Goal: Task Accomplishment & Management: Use online tool/utility

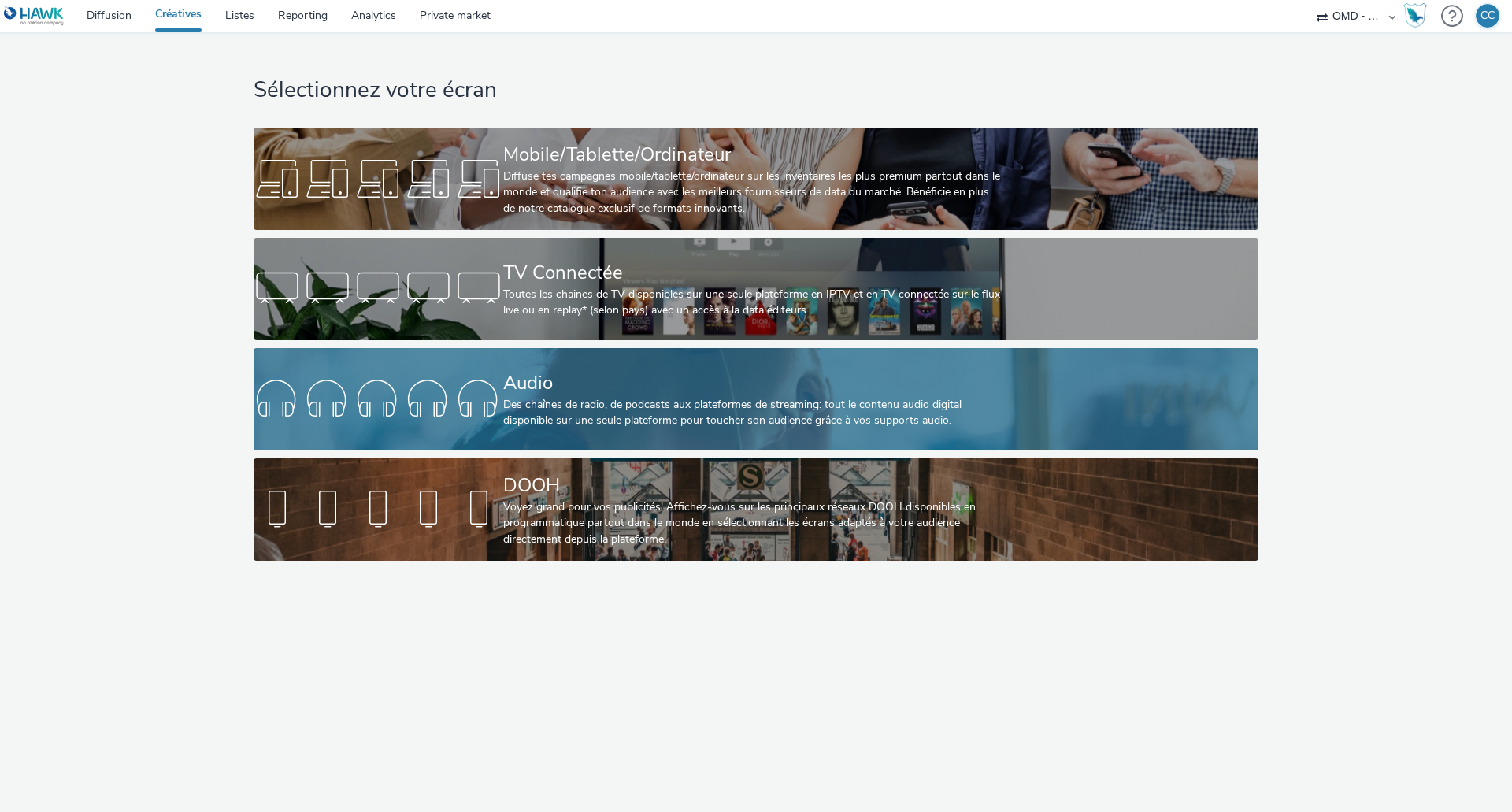
click at [599, 409] on div "Des chaînes de radio, de podcasts aux plateformes de streaming: tout le contenu…" at bounding box center [753, 413] width 500 height 32
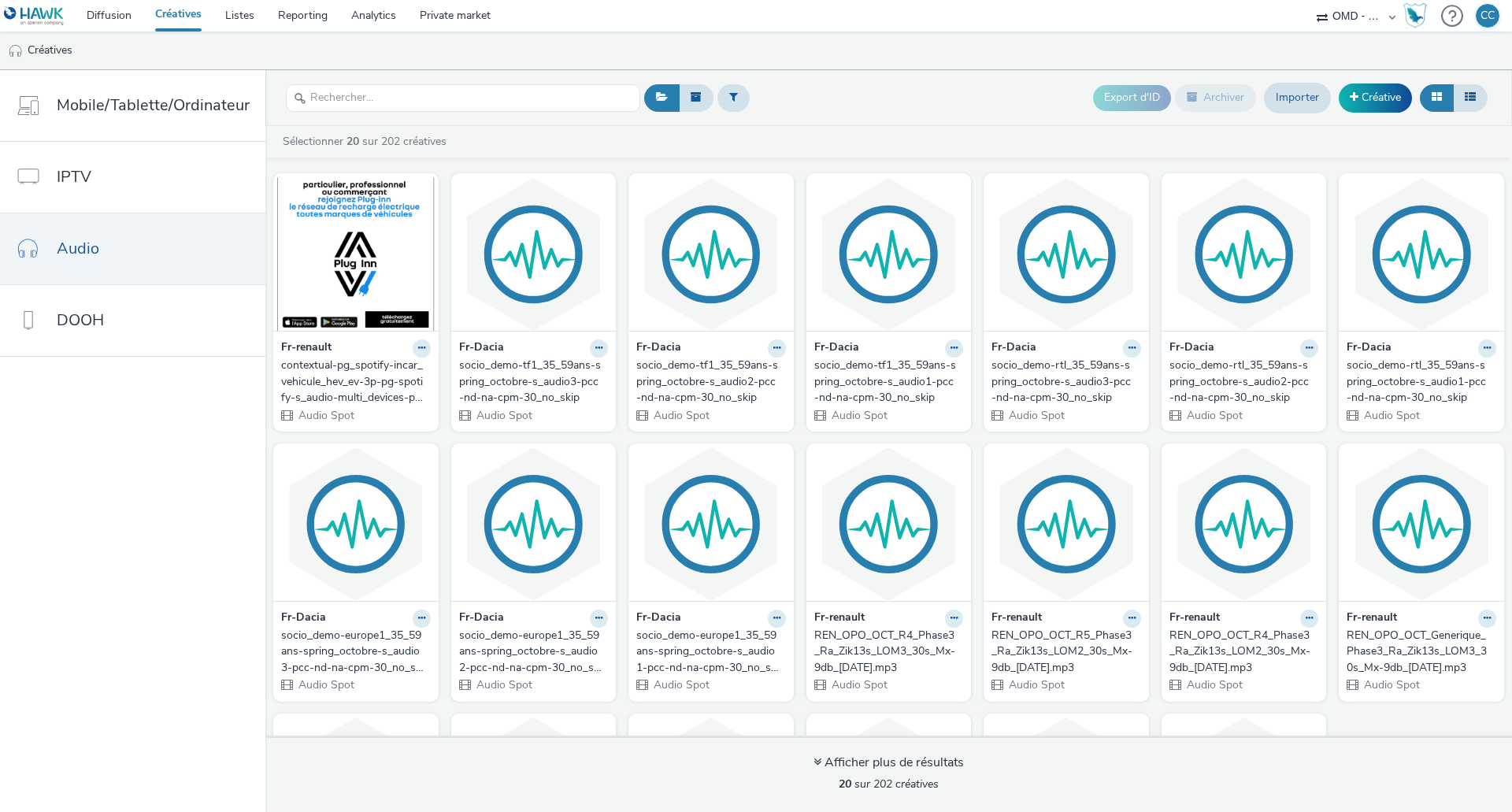
click at [339, 380] on div "contextual-pg_spotify-incar_vehicule_hev_ev-3p-pg-spotify-s_audio-multi_devices…" at bounding box center [352, 382] width 144 height 48
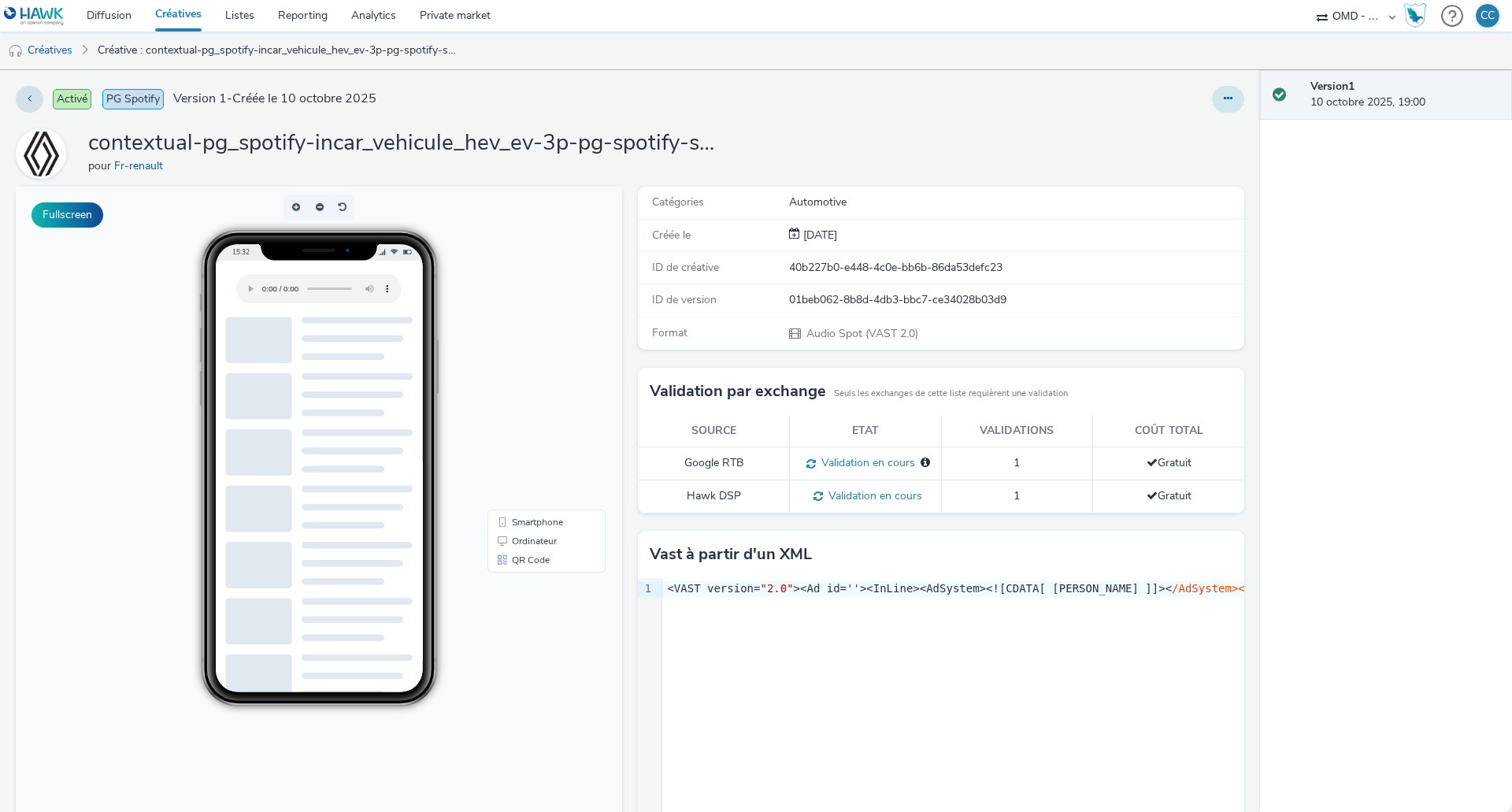
click at [1211, 99] on button at bounding box center [1227, 99] width 32 height 27
click at [1159, 131] on link "Modifier" at bounding box center [1185, 130] width 118 height 31
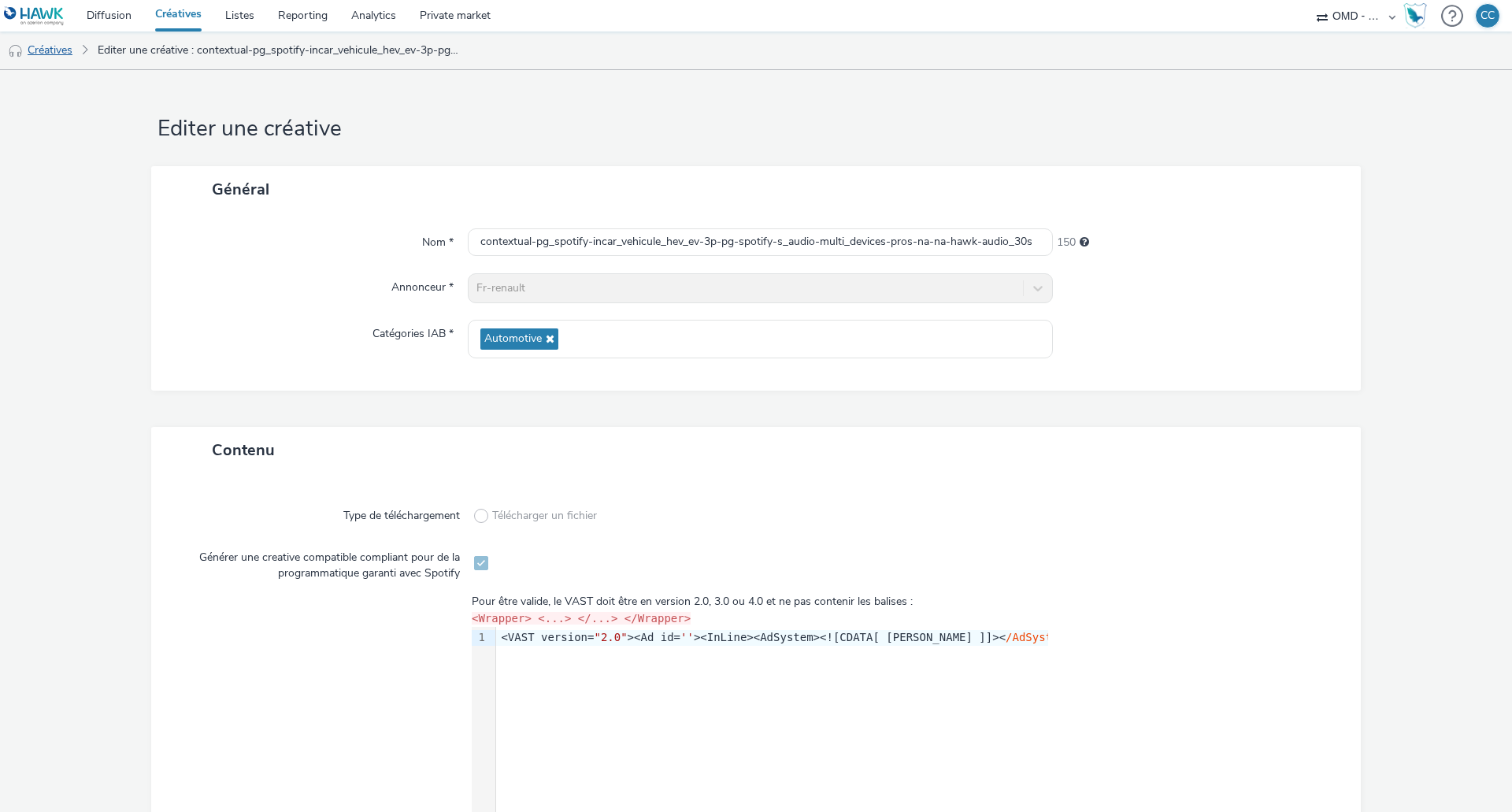
click at [57, 46] on link "Créatives" at bounding box center [40, 50] width 80 height 37
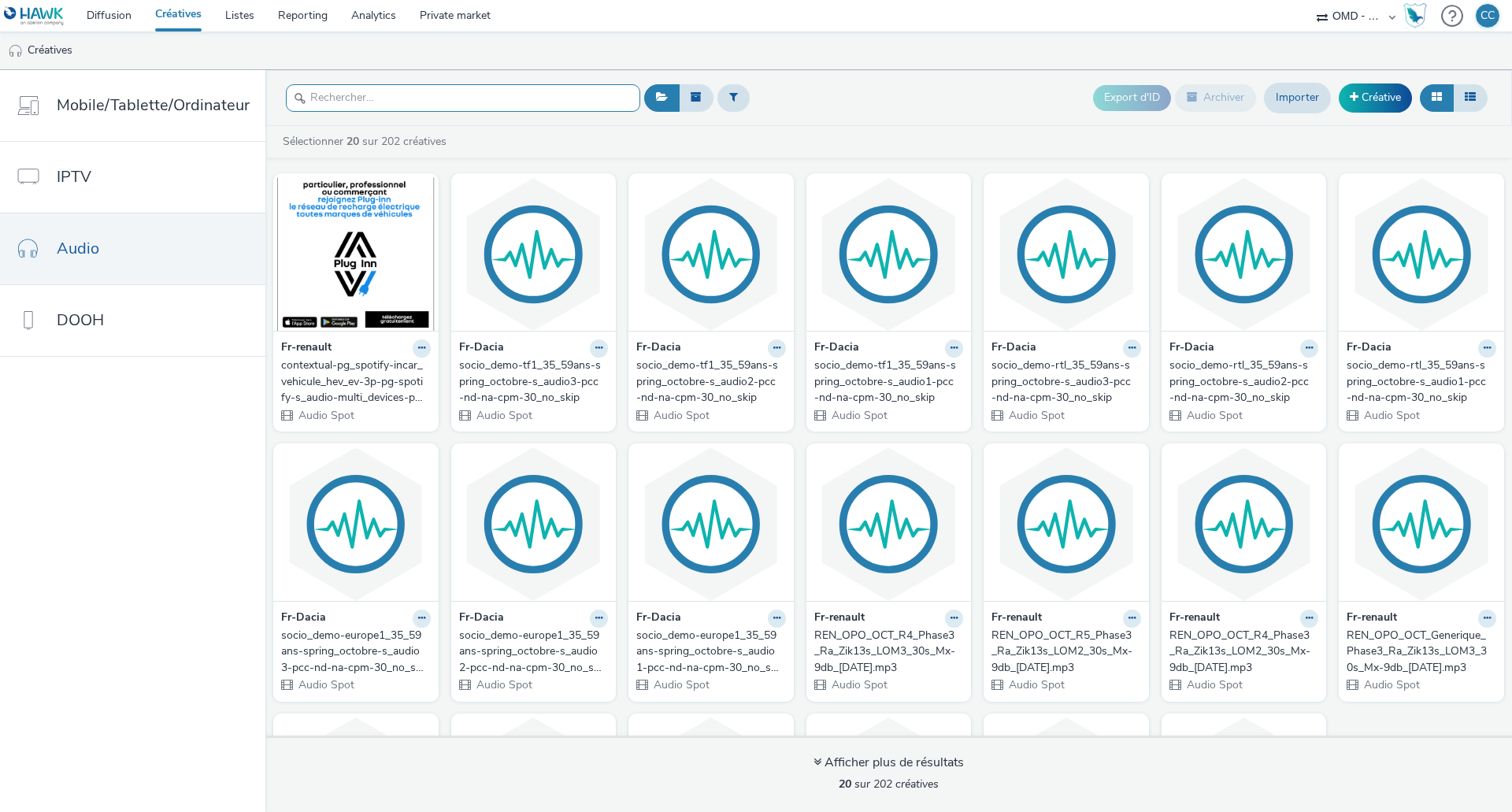
click at [401, 96] on input "text" at bounding box center [462, 97] width 354 height 28
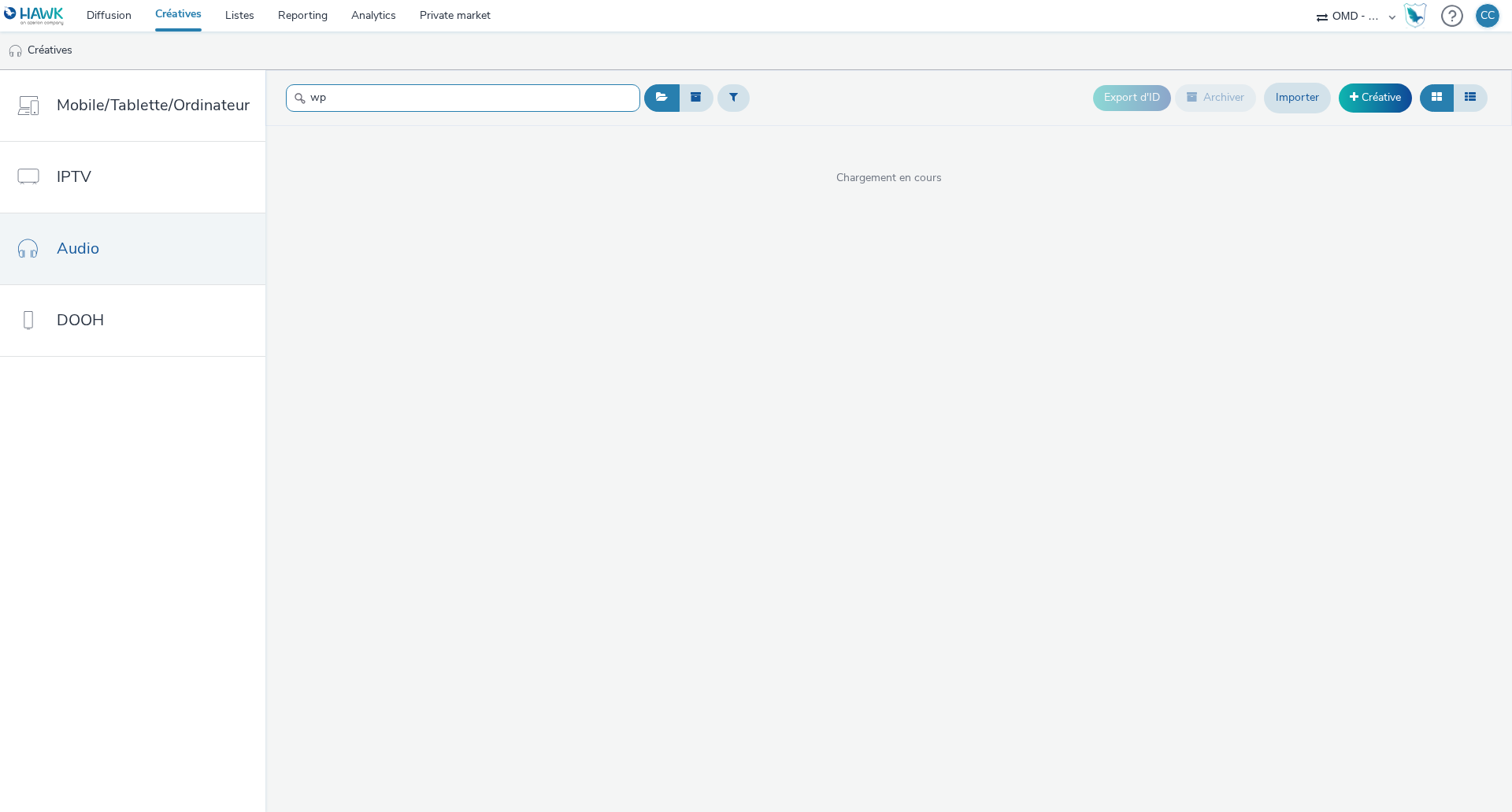
type input "w"
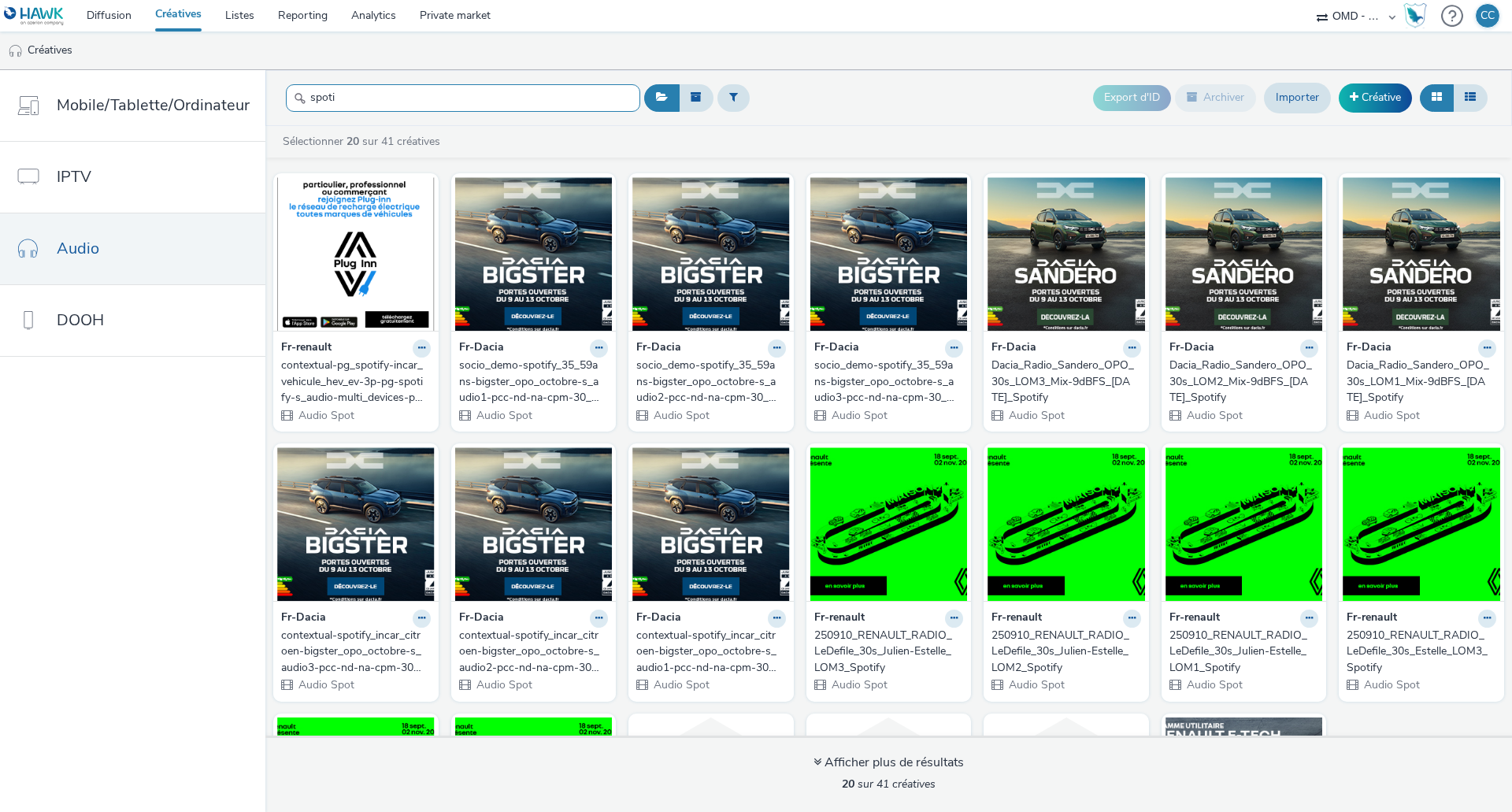
type input "spoti"
click at [516, 375] on div "socio_demo-spotify_35_59ans-bigster_opo_octobre-s_audio1-pcc-nd-na-cpm-30_no_sk…" at bounding box center [531, 382] width 144 height 48
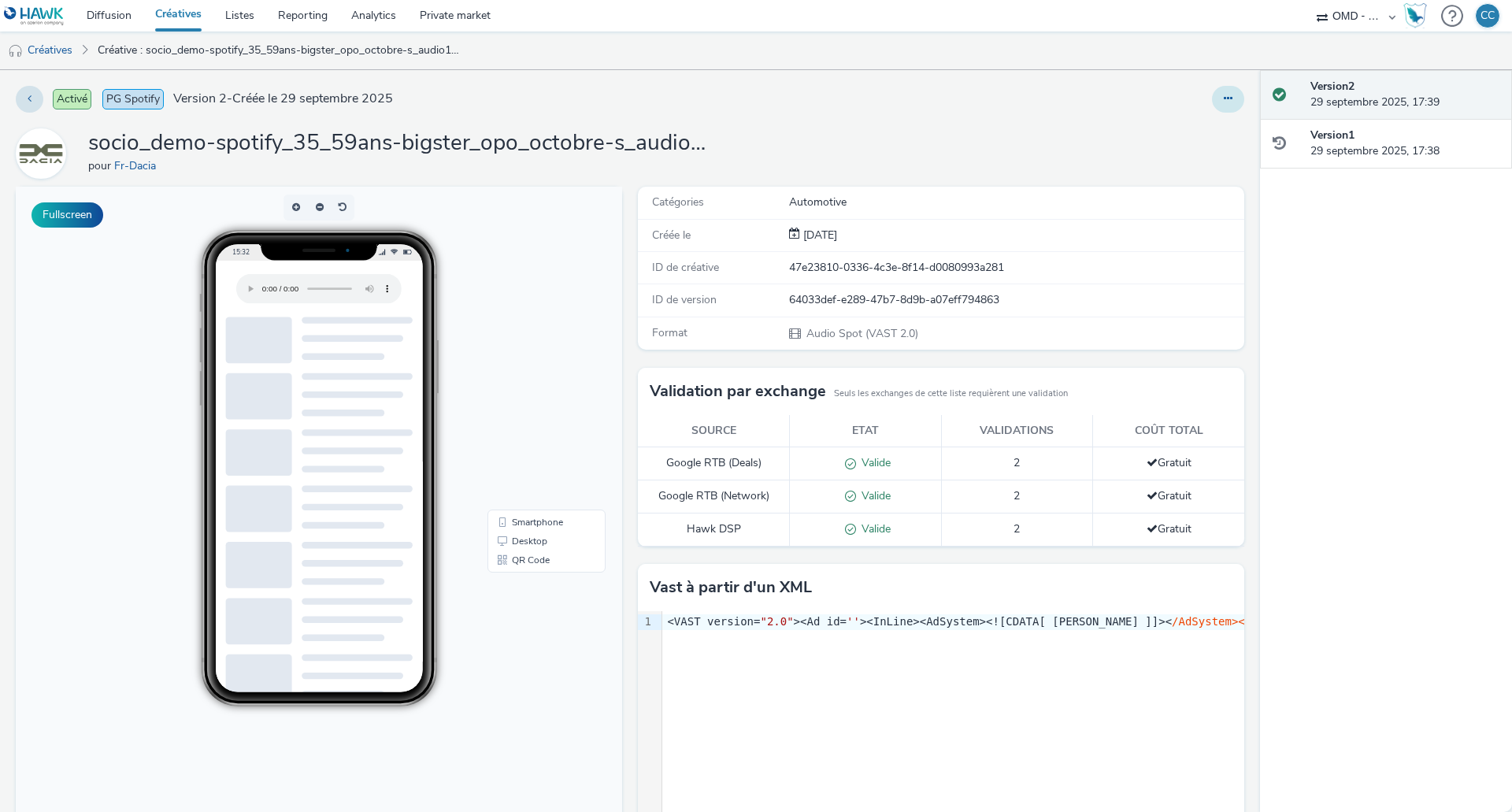
click at [1211, 103] on button at bounding box center [1227, 99] width 32 height 27
click at [1194, 133] on link "Modifier" at bounding box center [1185, 130] width 118 height 31
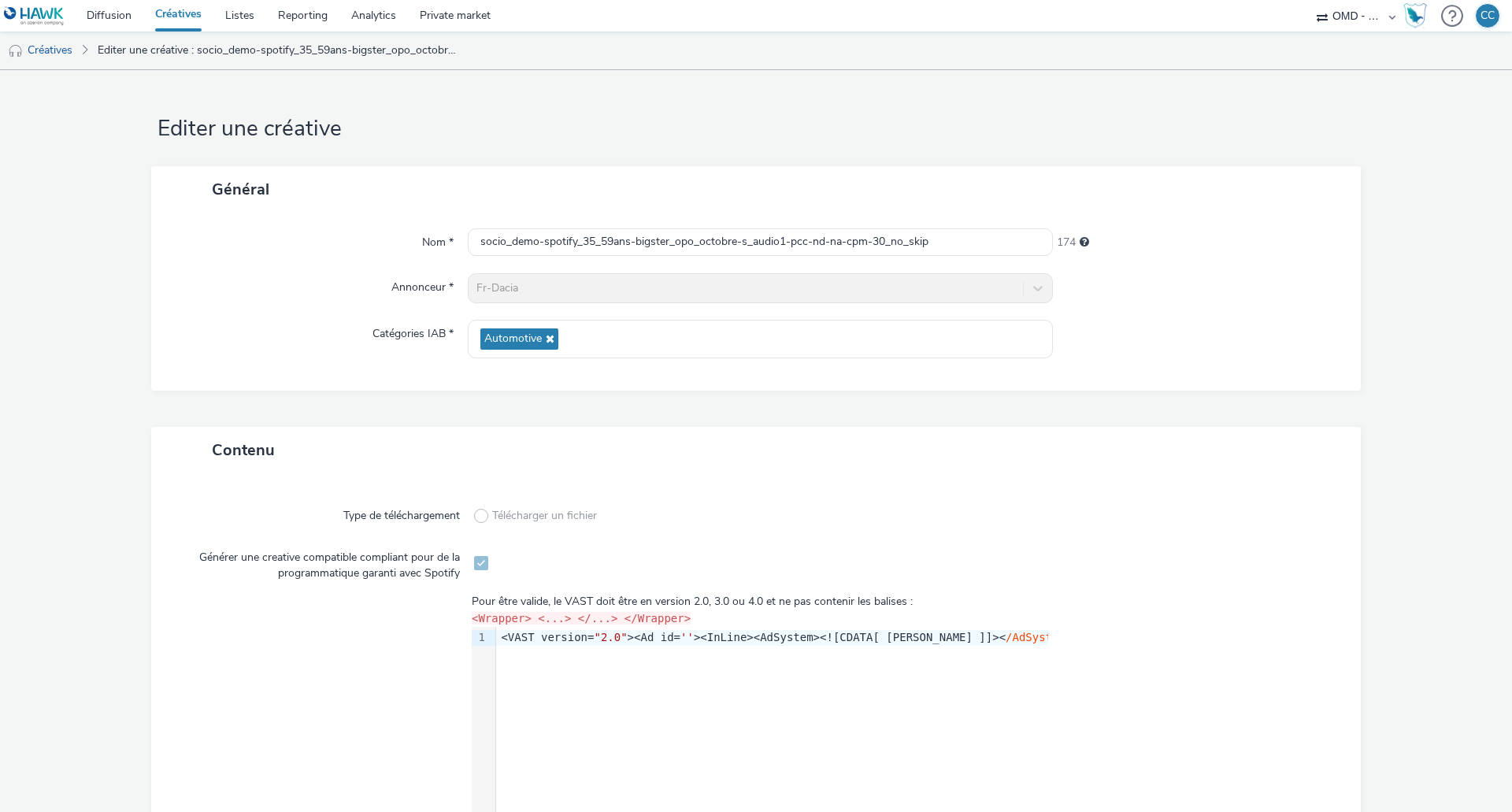
click at [169, 6] on link "Créatives" at bounding box center [178, 15] width 70 height 31
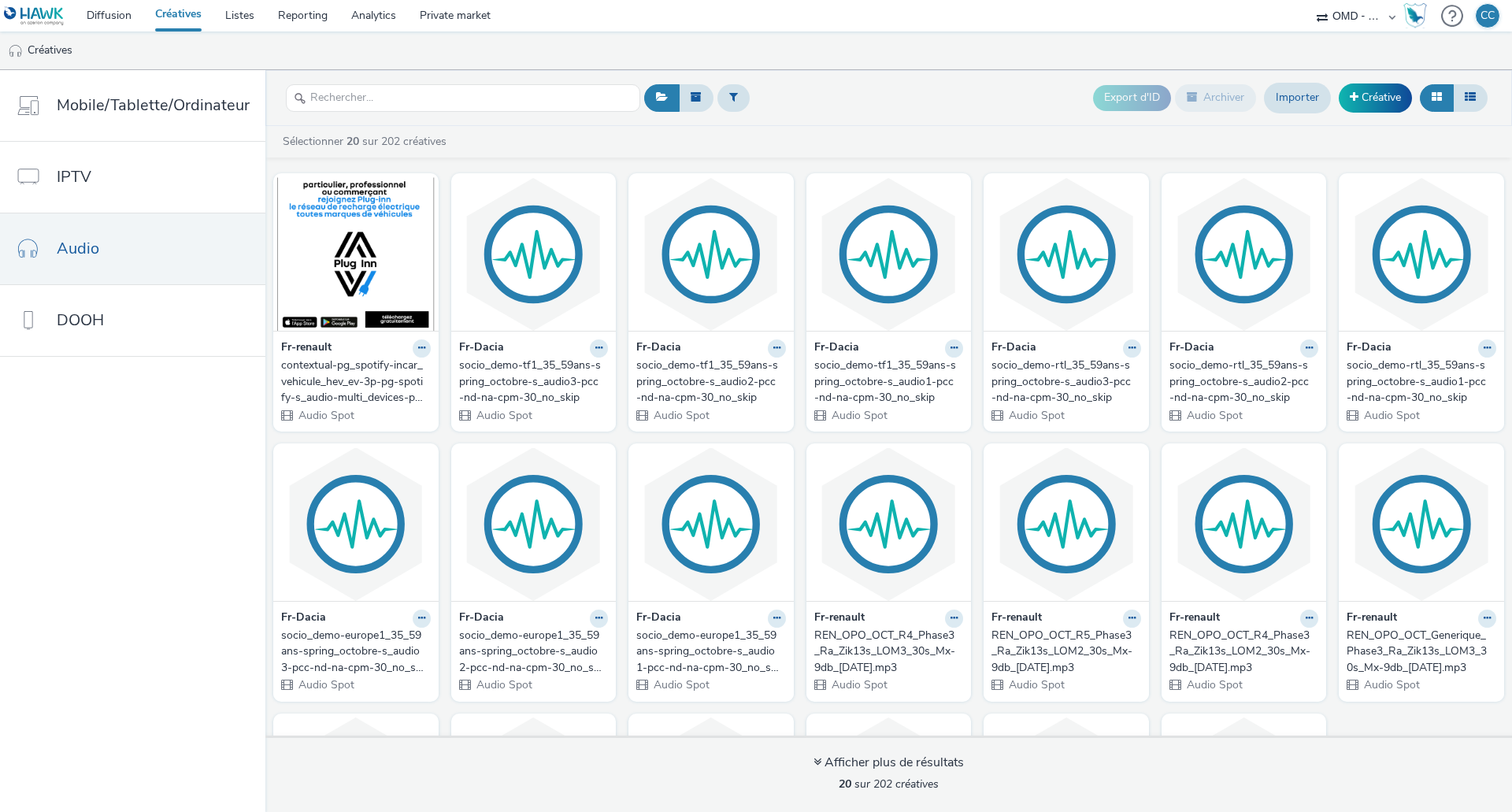
click at [342, 383] on div "contextual-pg_spotify-incar_vehicule_hev_ev-3p-pg-spotify-s_audio-multi_devices…" at bounding box center [352, 382] width 144 height 48
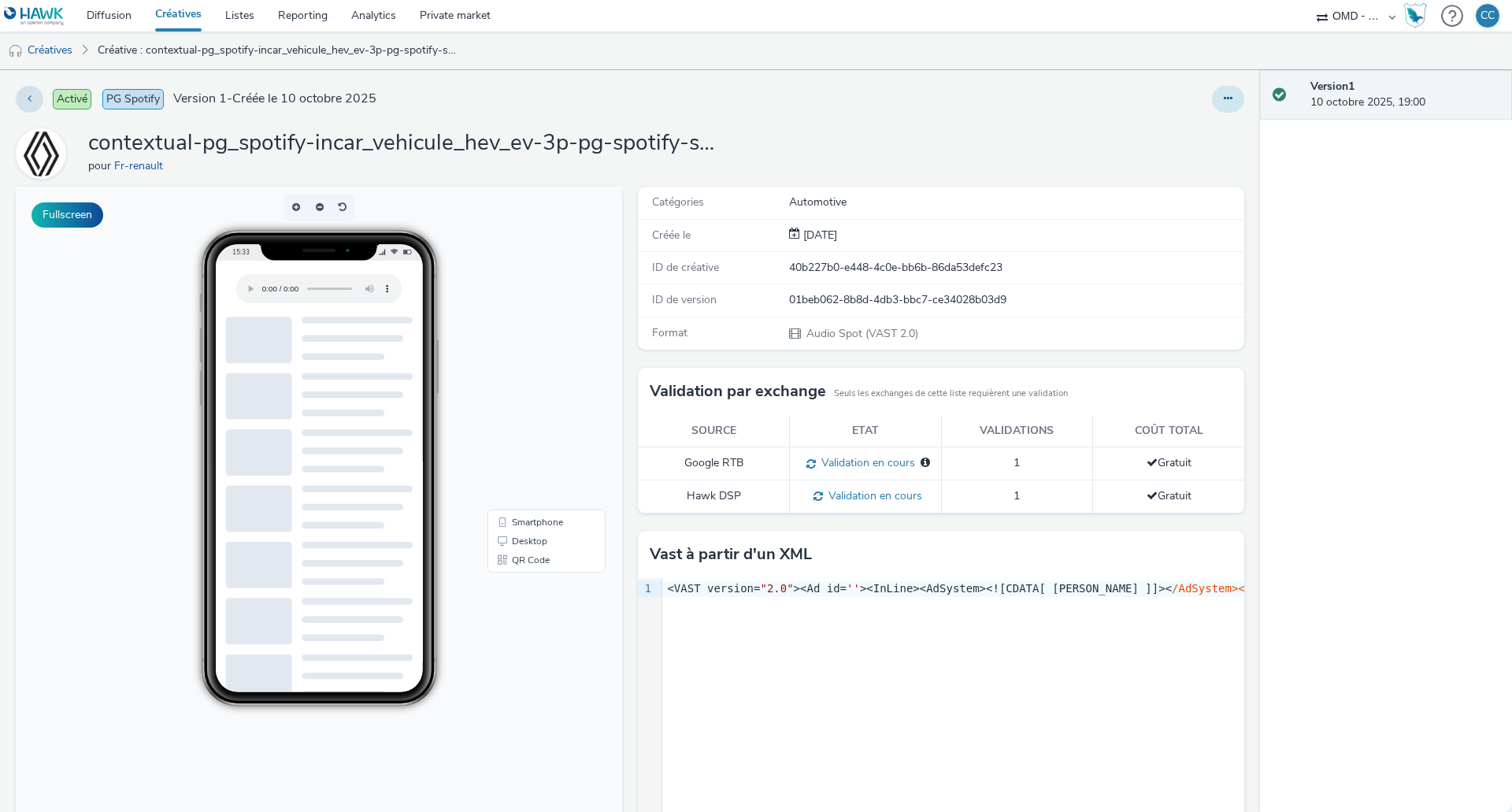
click at [1225, 89] on button at bounding box center [1227, 99] width 32 height 27
click at [1175, 137] on link "Modifier" at bounding box center [1185, 130] width 118 height 31
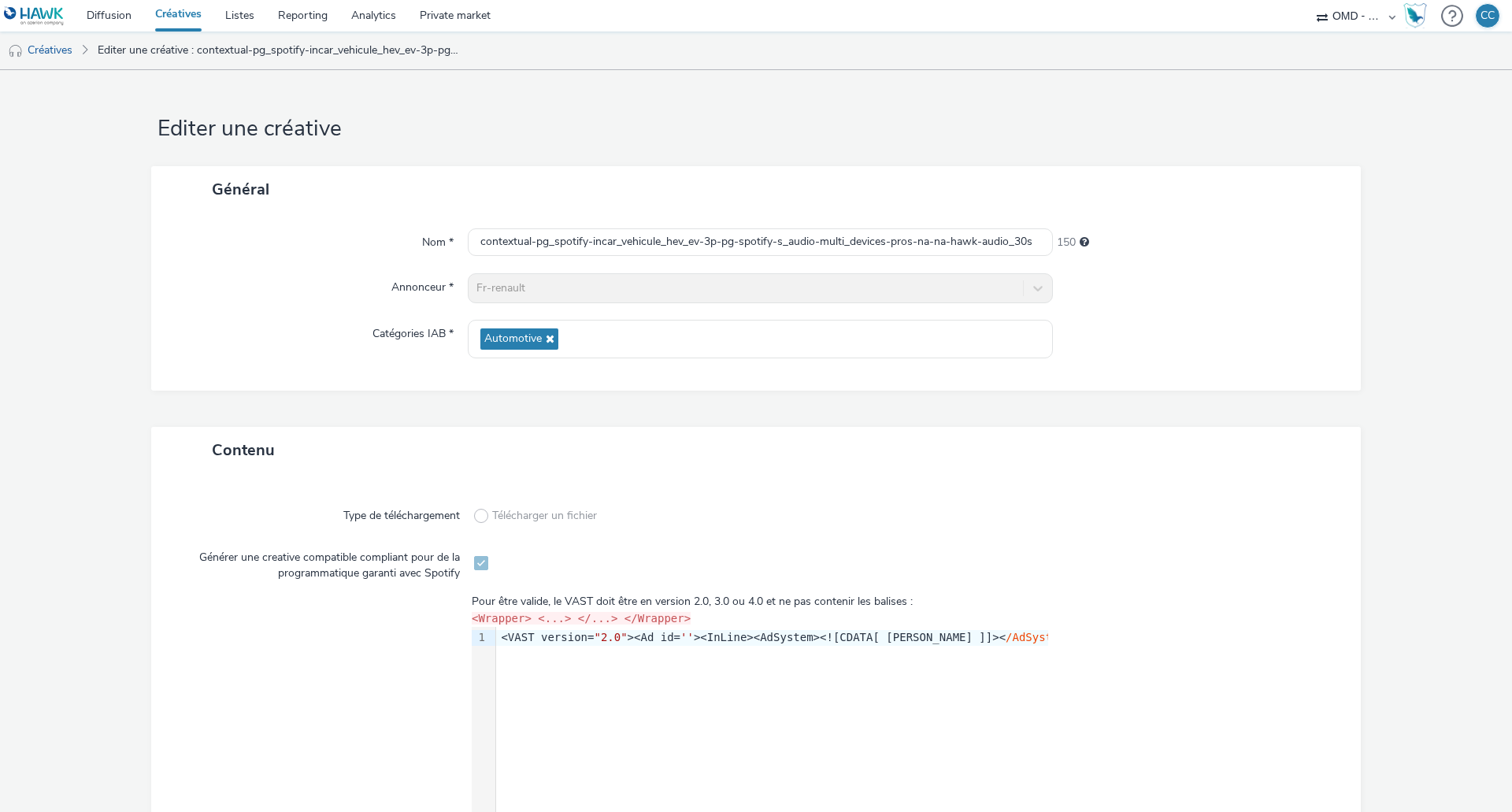
drag, startPoint x: 171, startPoint y: 7, endPoint x: 179, endPoint y: 17, distance: 12.8
click at [171, 7] on link "Créatives" at bounding box center [178, 15] width 70 height 31
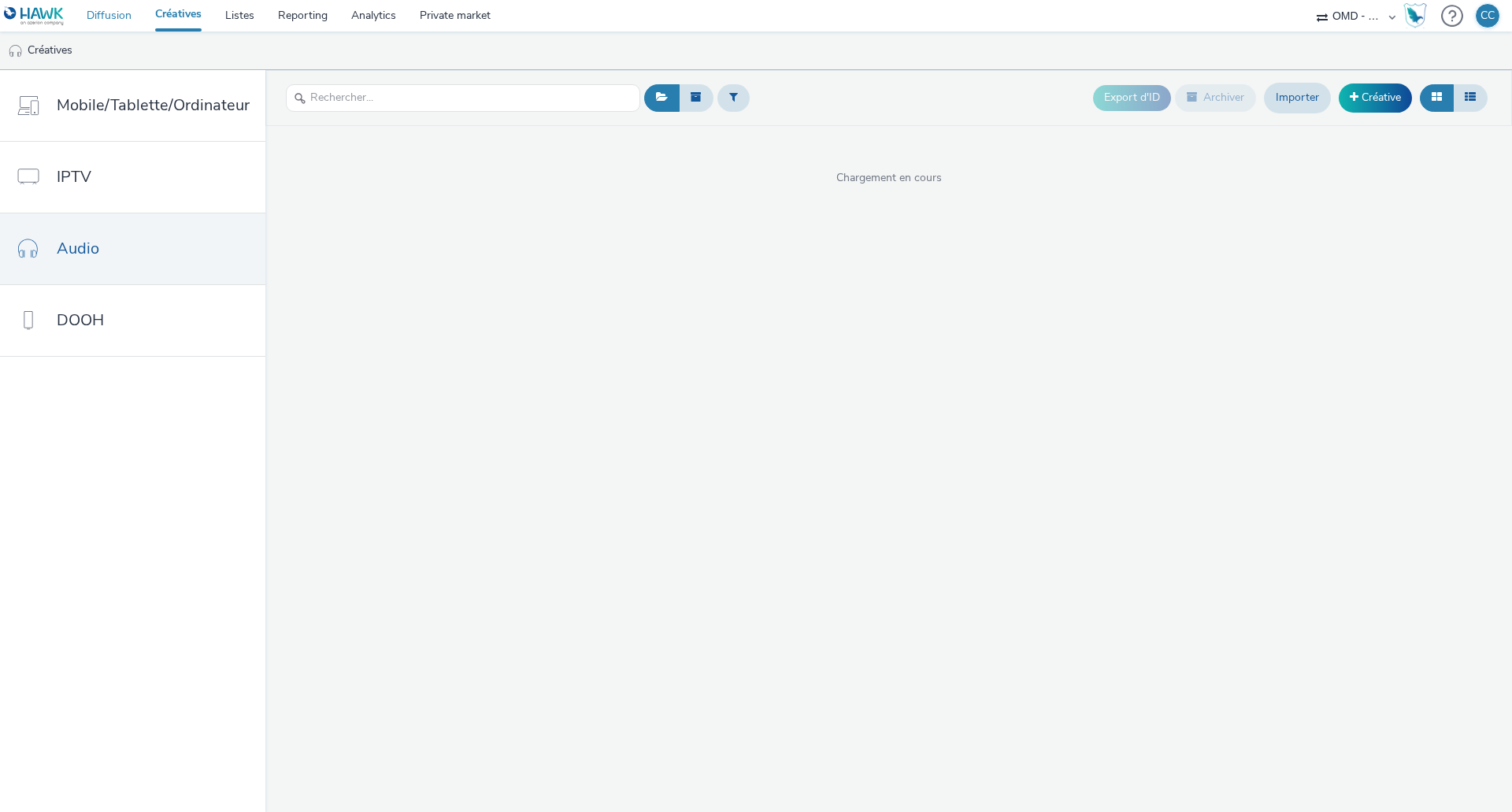
click at [112, 15] on link "Diffusion" at bounding box center [109, 15] width 69 height 31
